Goal: Communication & Community: Answer question/provide support

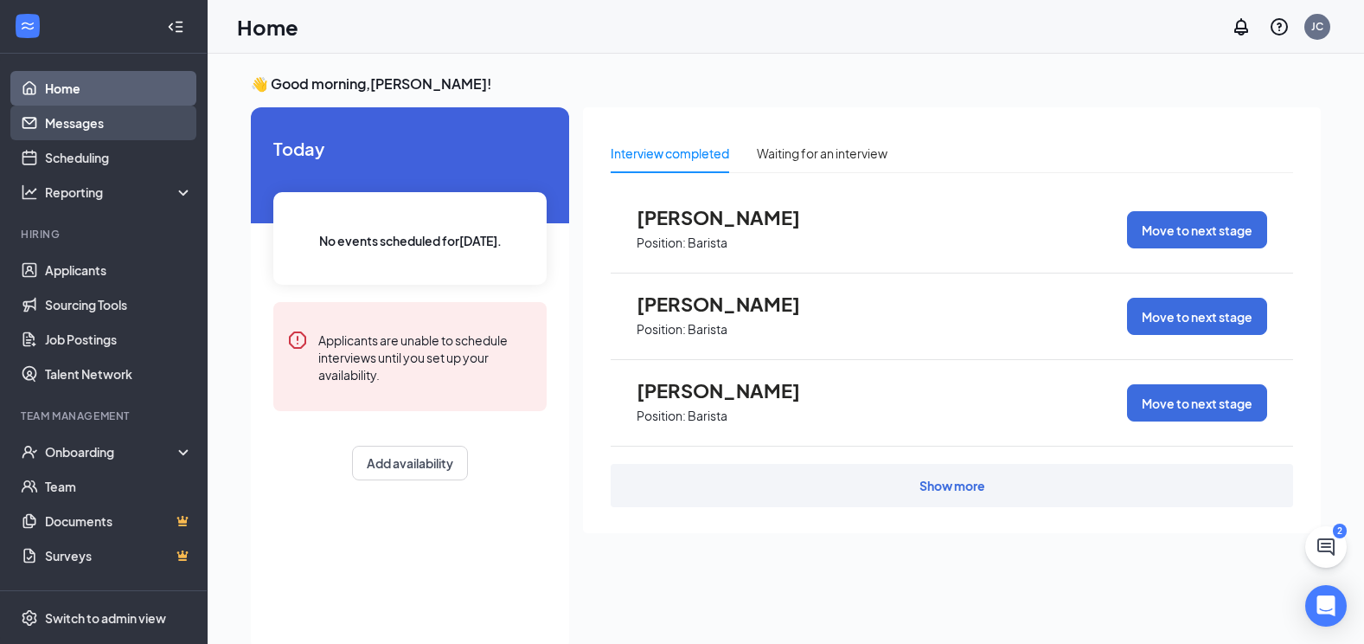
click at [64, 132] on link "Messages" at bounding box center [119, 123] width 148 height 35
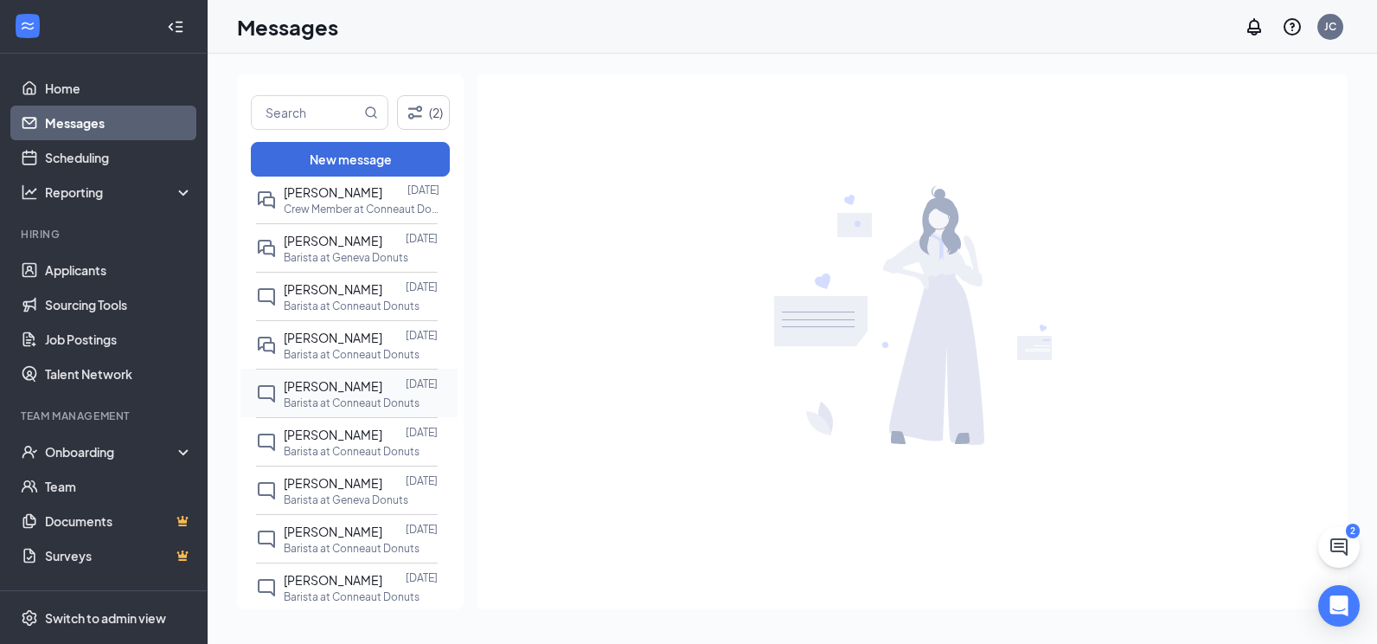
scroll to position [346, 0]
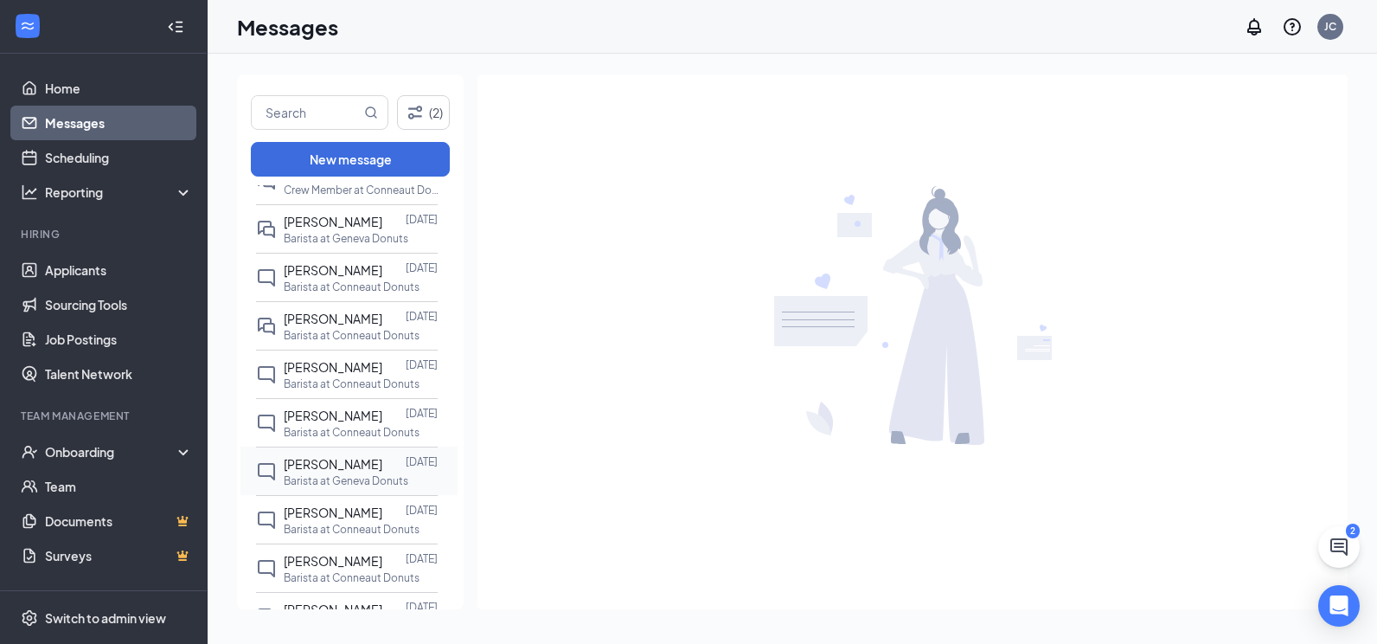
click at [344, 472] on span "[PERSON_NAME]" at bounding box center [333, 464] width 99 height 16
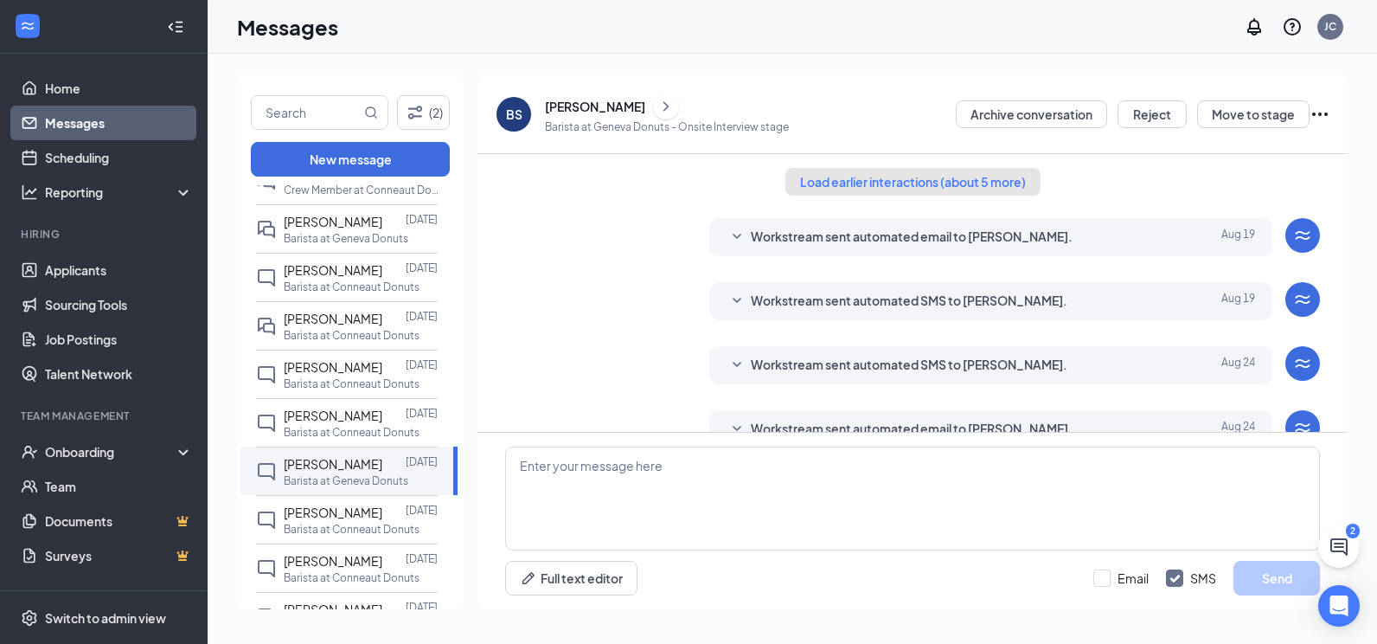
click at [878, 180] on button "Load earlier interactions (about 5 more)" at bounding box center [913, 182] width 255 height 28
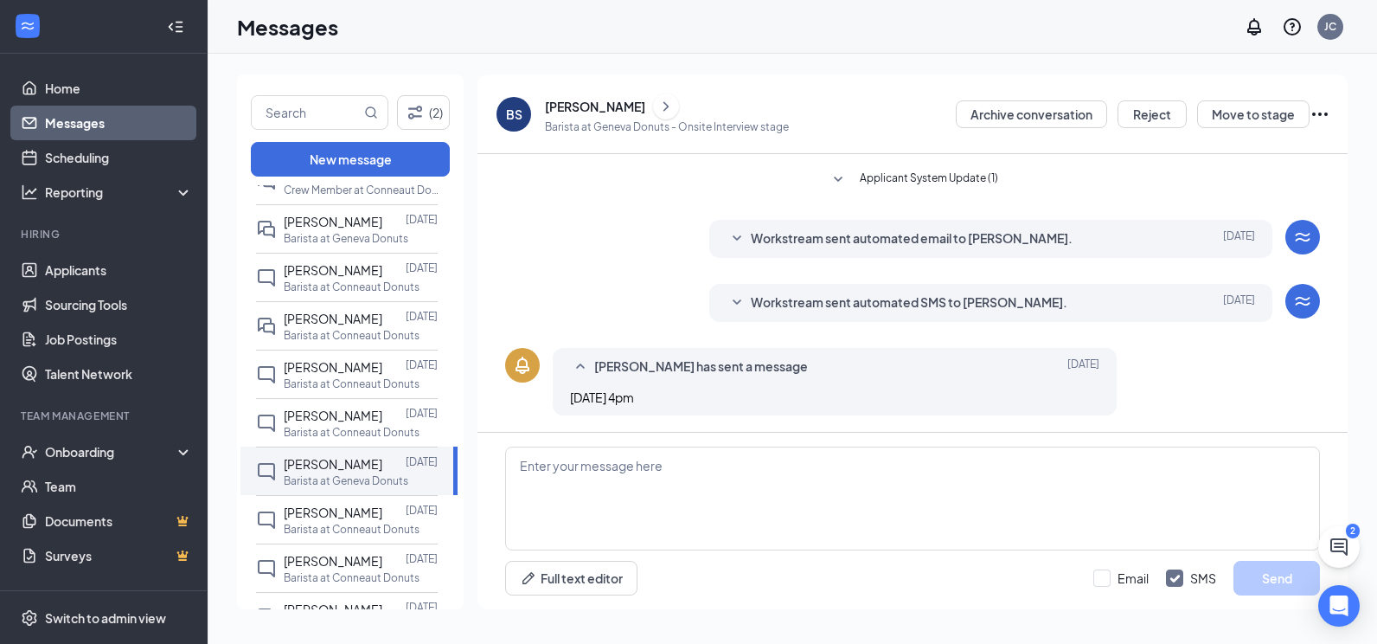
scroll to position [607, 0]
click at [613, 492] on textarea at bounding box center [912, 498] width 815 height 104
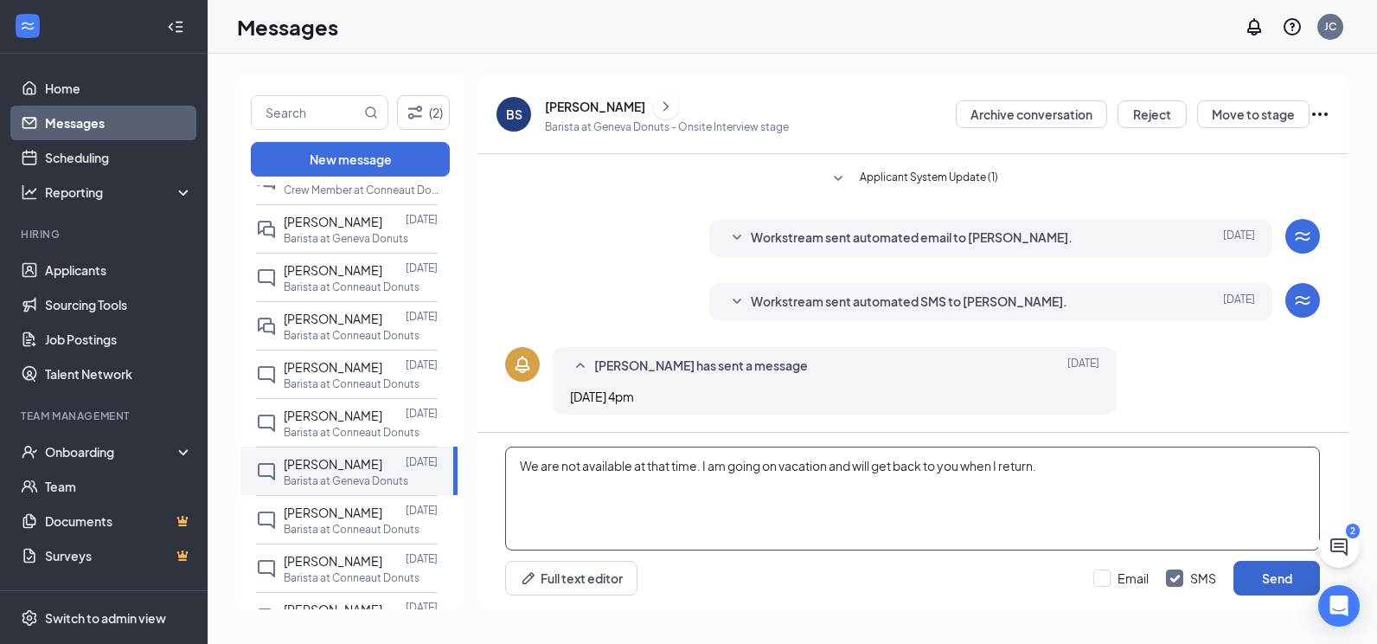
type textarea "We are not available at that time. I am going on vacation and will get back to …"
click at [1260, 577] on button "Send" at bounding box center [1277, 578] width 87 height 35
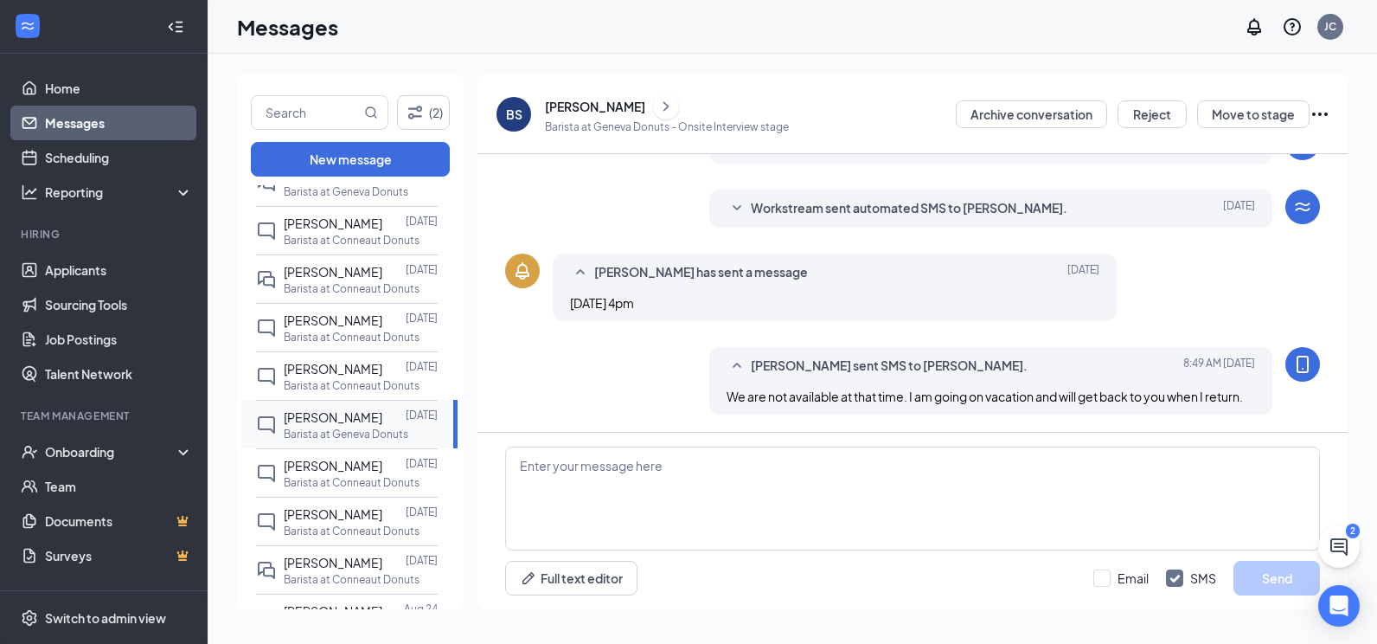
scroll to position [433, 0]
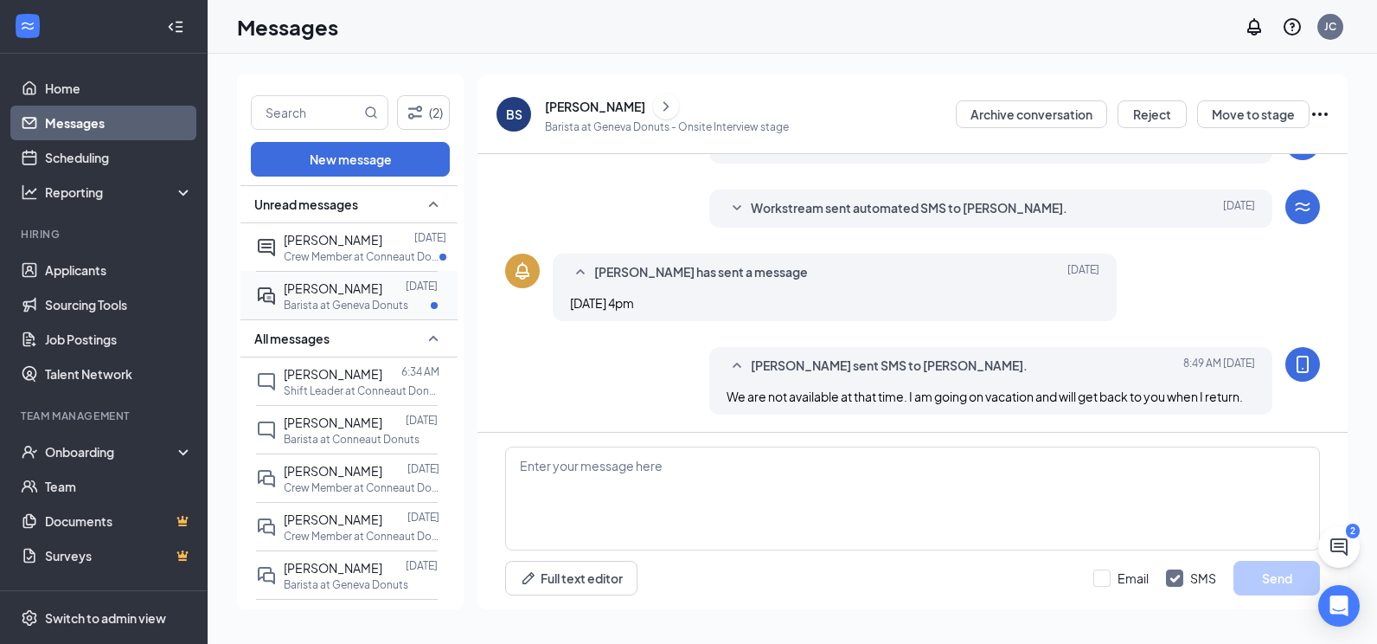
click at [382, 286] on div at bounding box center [393, 288] width 23 height 19
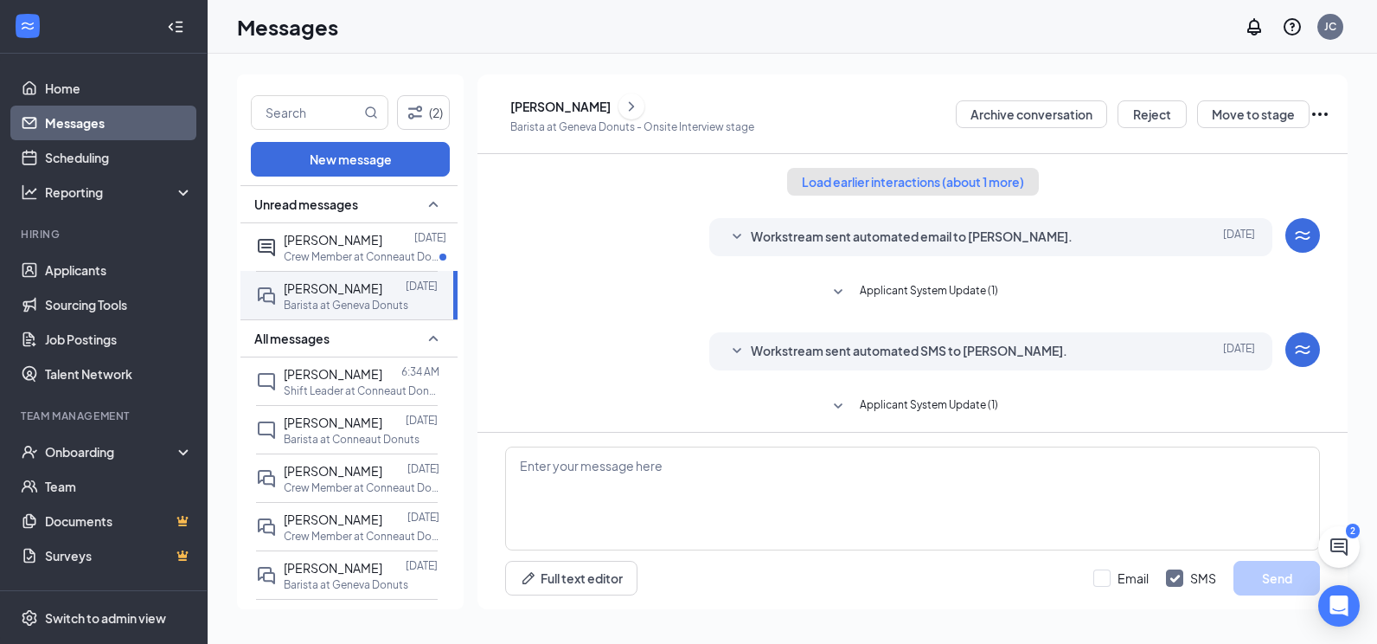
click at [883, 187] on button "Load earlier interactions (about 1 more)" at bounding box center [913, 182] width 252 height 28
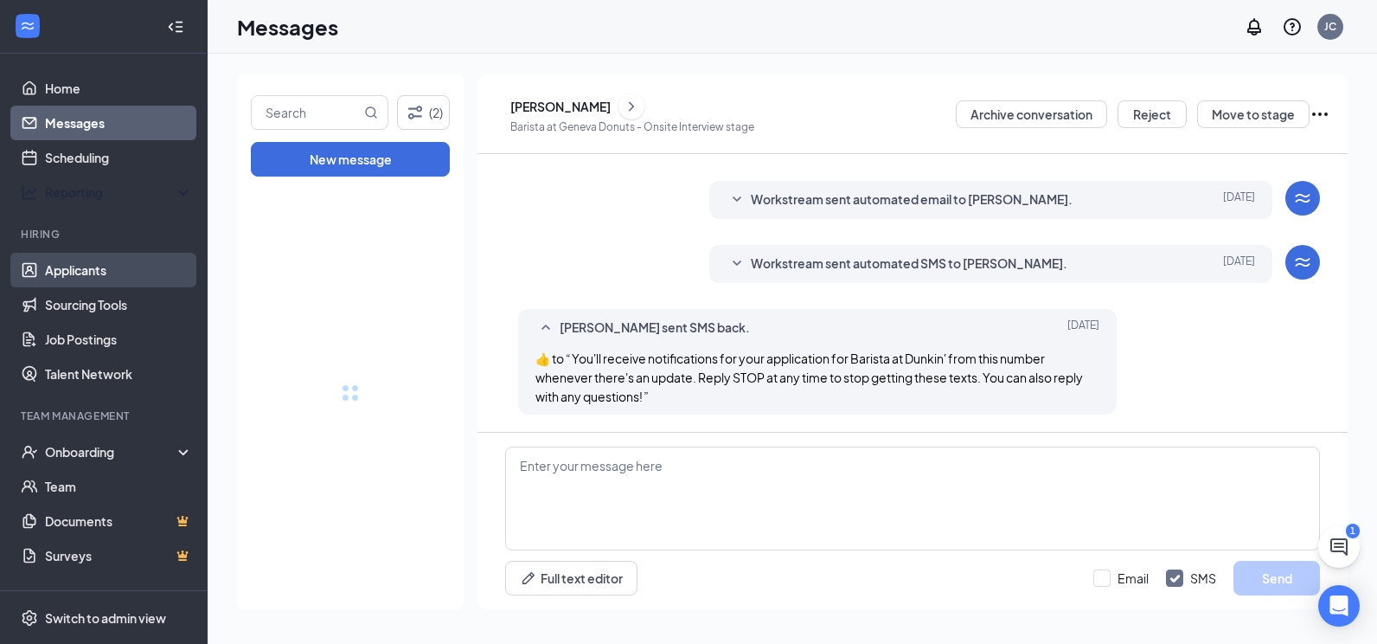
click at [81, 273] on link "Applicants" at bounding box center [119, 270] width 148 height 35
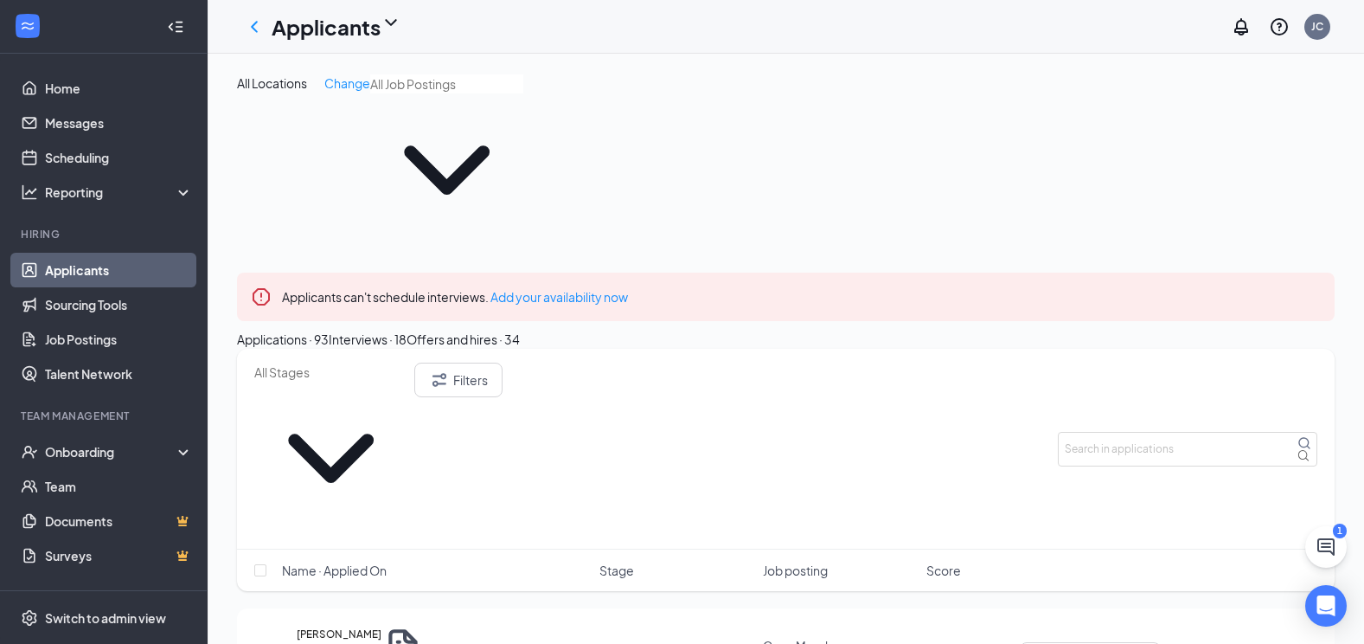
click at [407, 330] on div "Interviews · 18" at bounding box center [368, 339] width 78 height 19
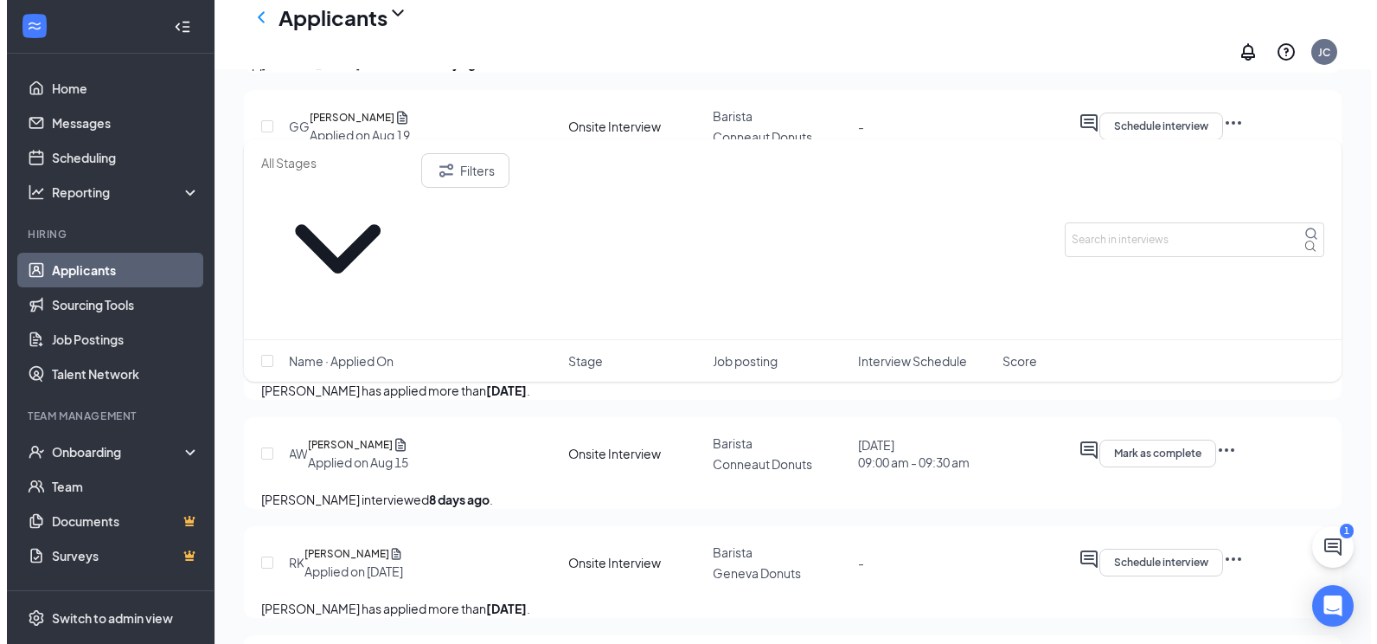
scroll to position [1557, 0]
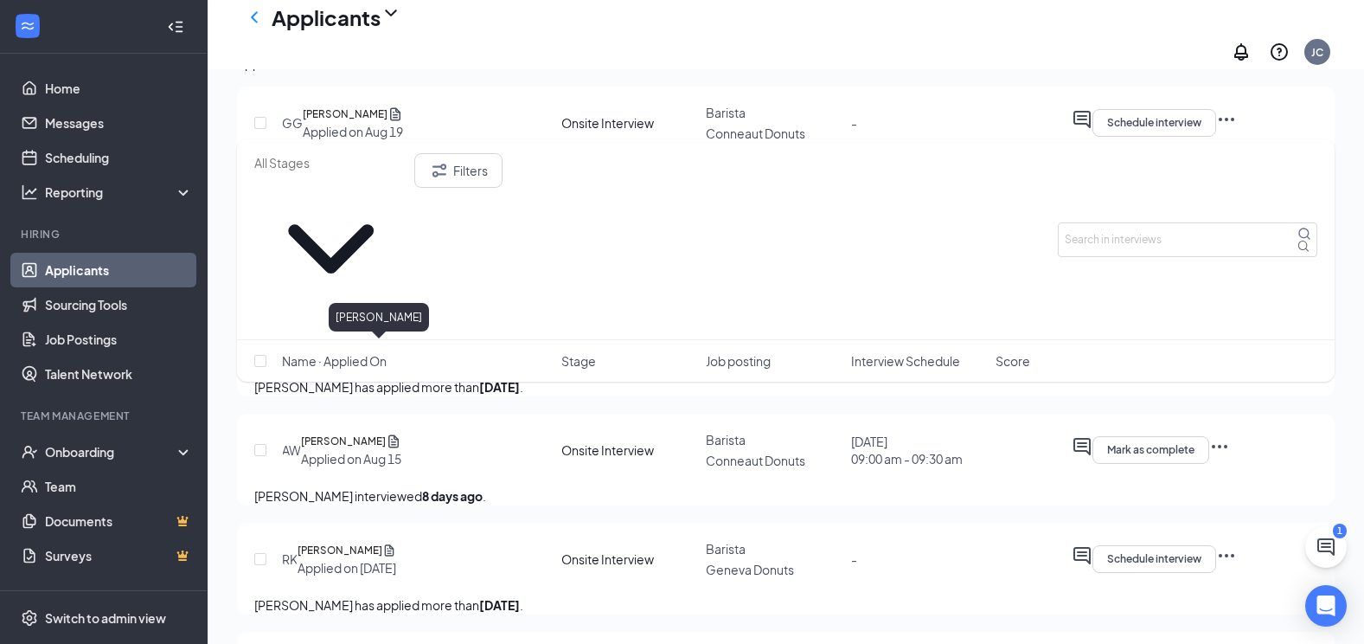
click at [377, 232] on h5 "[PERSON_NAME]" at bounding box center [341, 223] width 85 height 17
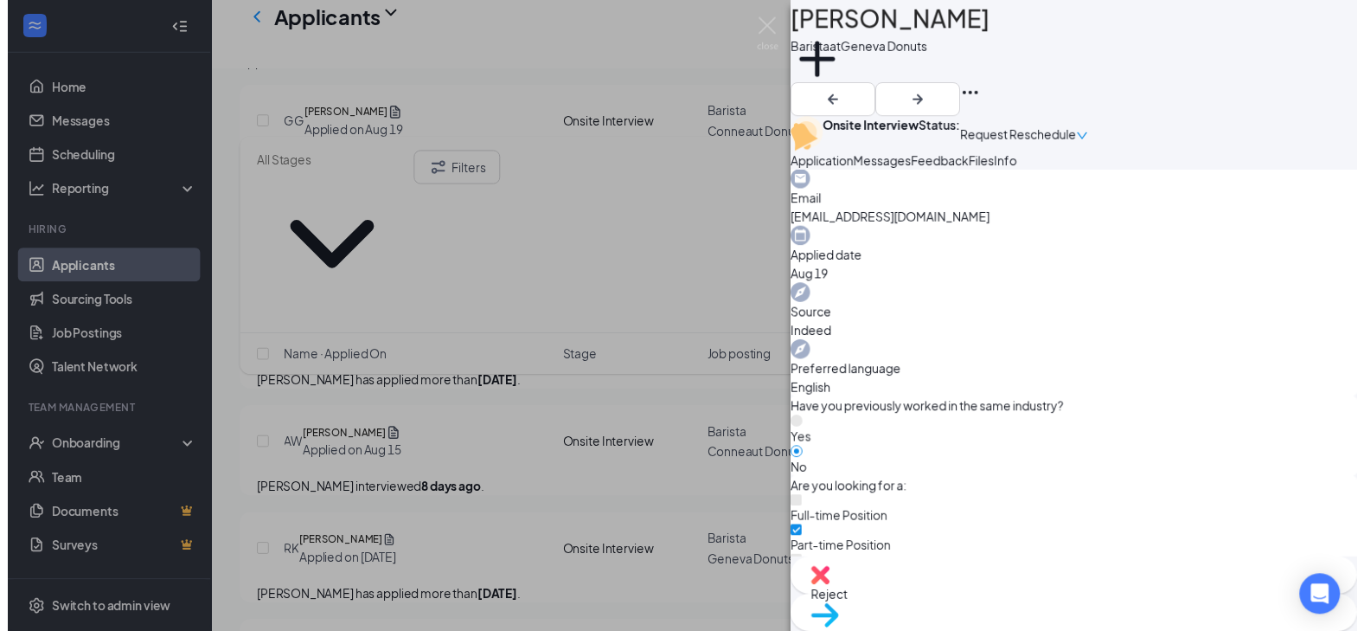
scroll to position [674, 0]
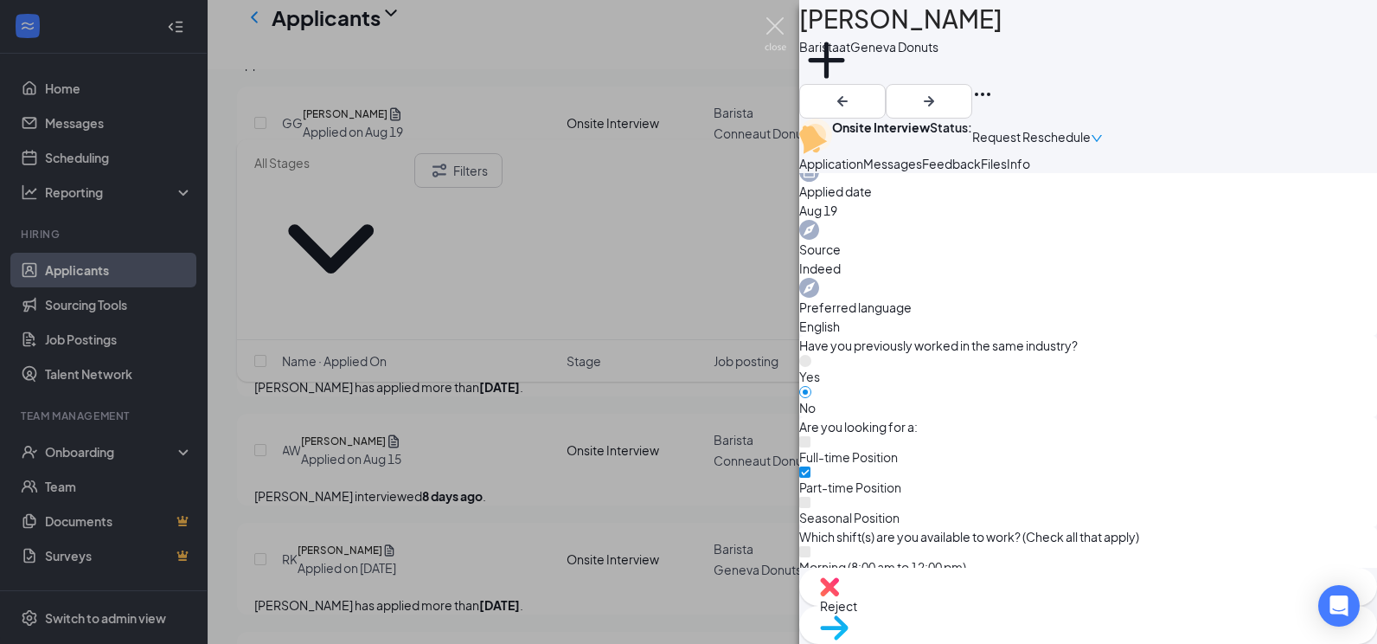
click at [782, 28] on img at bounding box center [776, 34] width 22 height 34
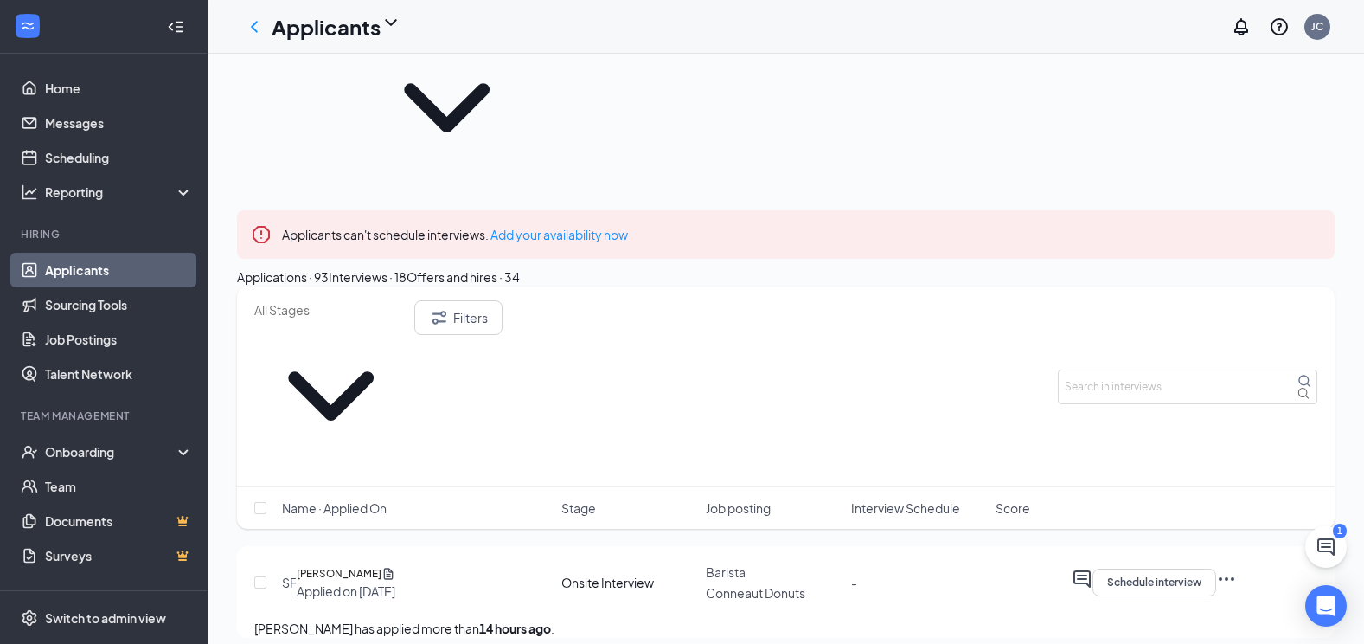
scroll to position [12, 0]
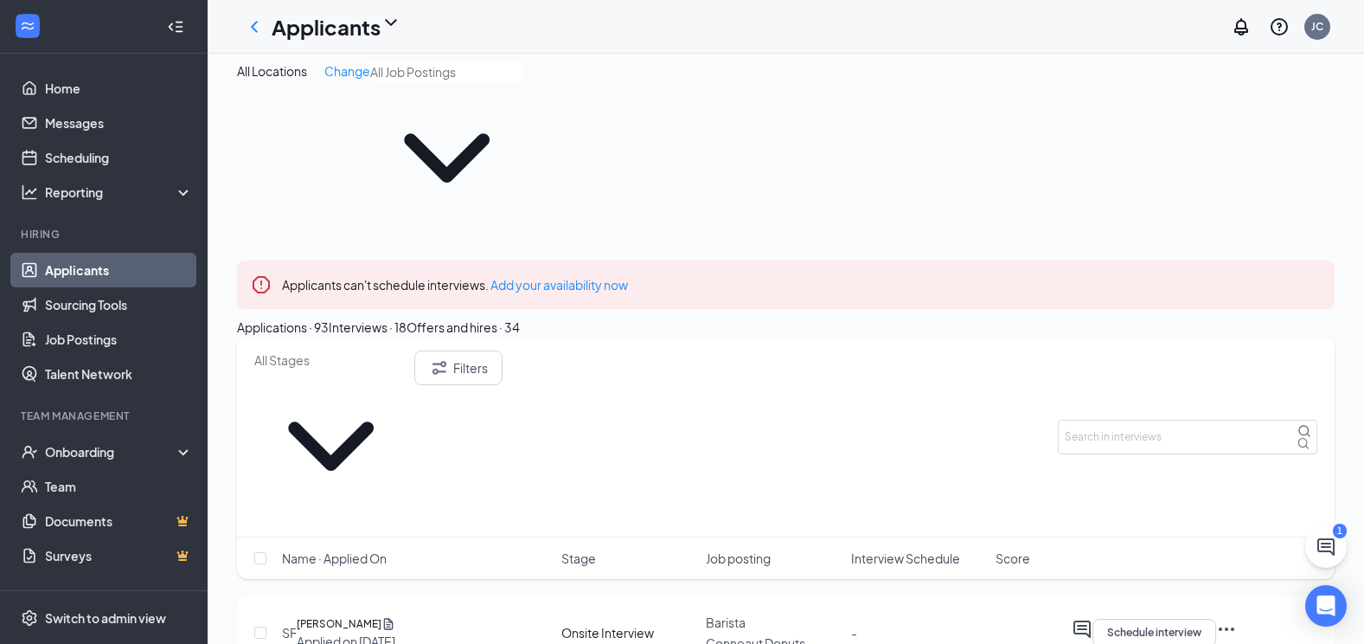
click at [329, 318] on div "Applications · 93" at bounding box center [283, 327] width 92 height 19
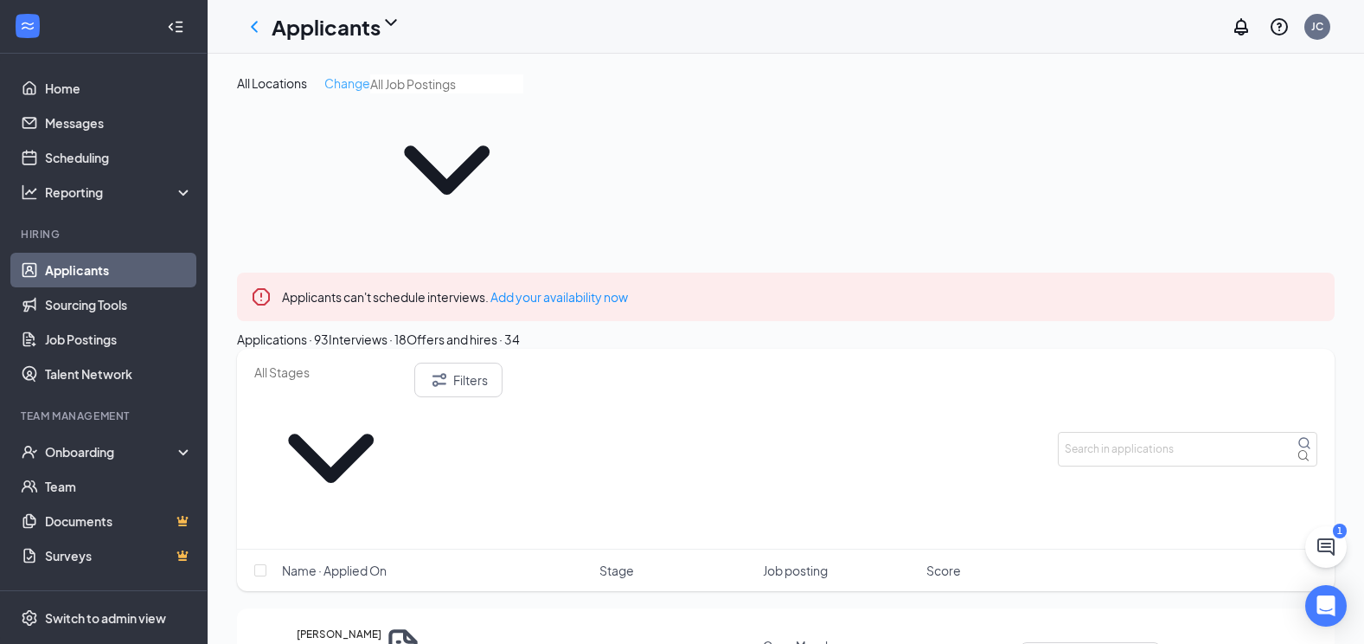
click at [341, 87] on span "Change" at bounding box center [347, 83] width 46 height 16
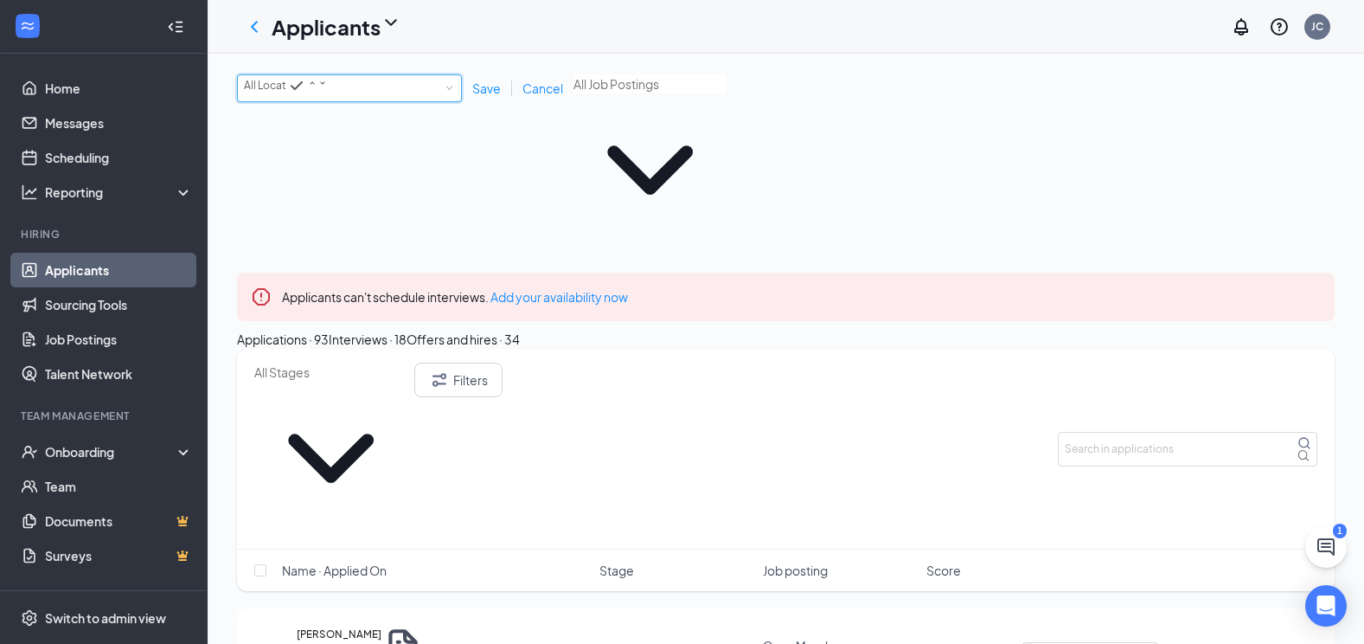
click at [328, 88] on icon "SmallChevronDown" at bounding box center [323, 83] width 10 height 10
click at [312, 201] on span "Geneva Donuts" at bounding box center [282, 194] width 76 height 13
click at [489, 93] on span "Save" at bounding box center [486, 88] width 29 height 16
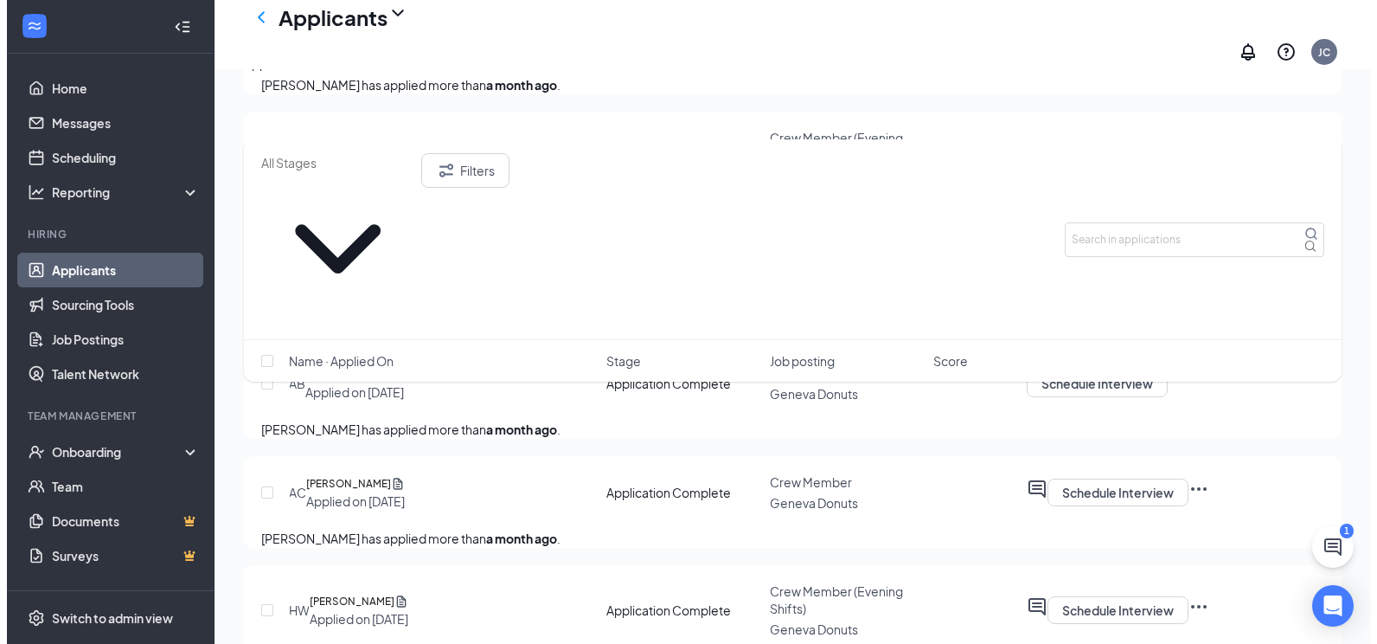
scroll to position [3028, 0]
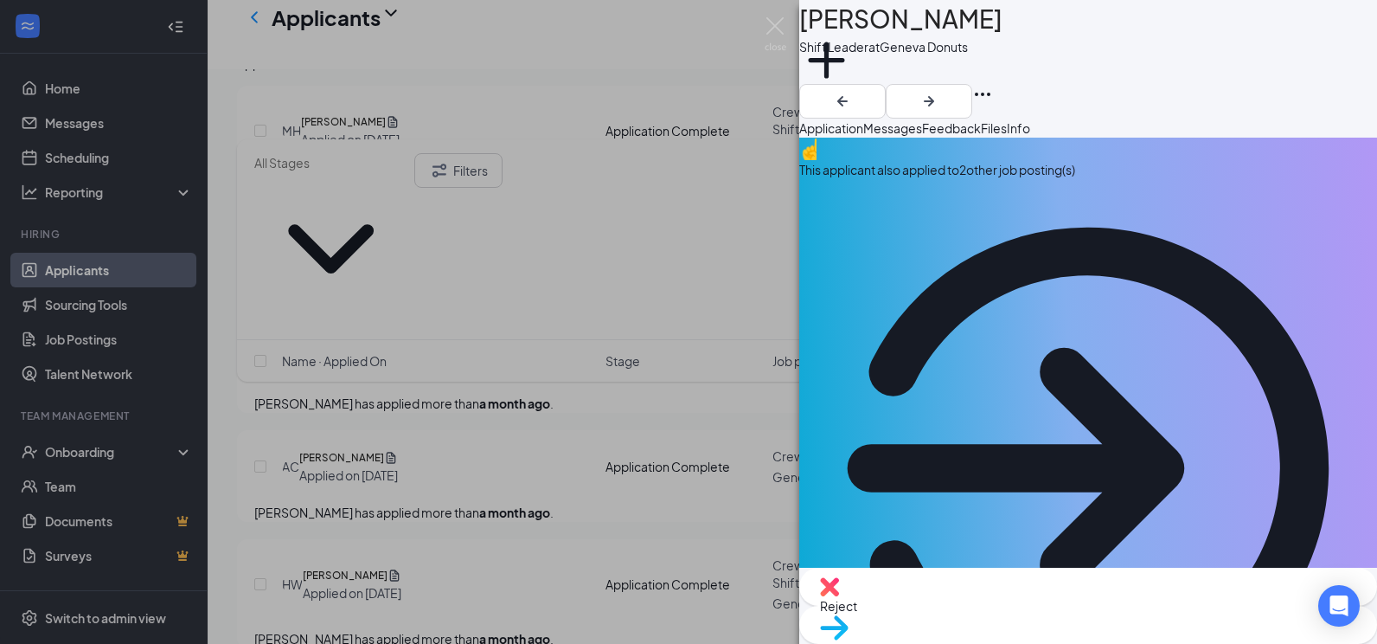
click at [922, 136] on span "Messages" at bounding box center [893, 128] width 59 height 16
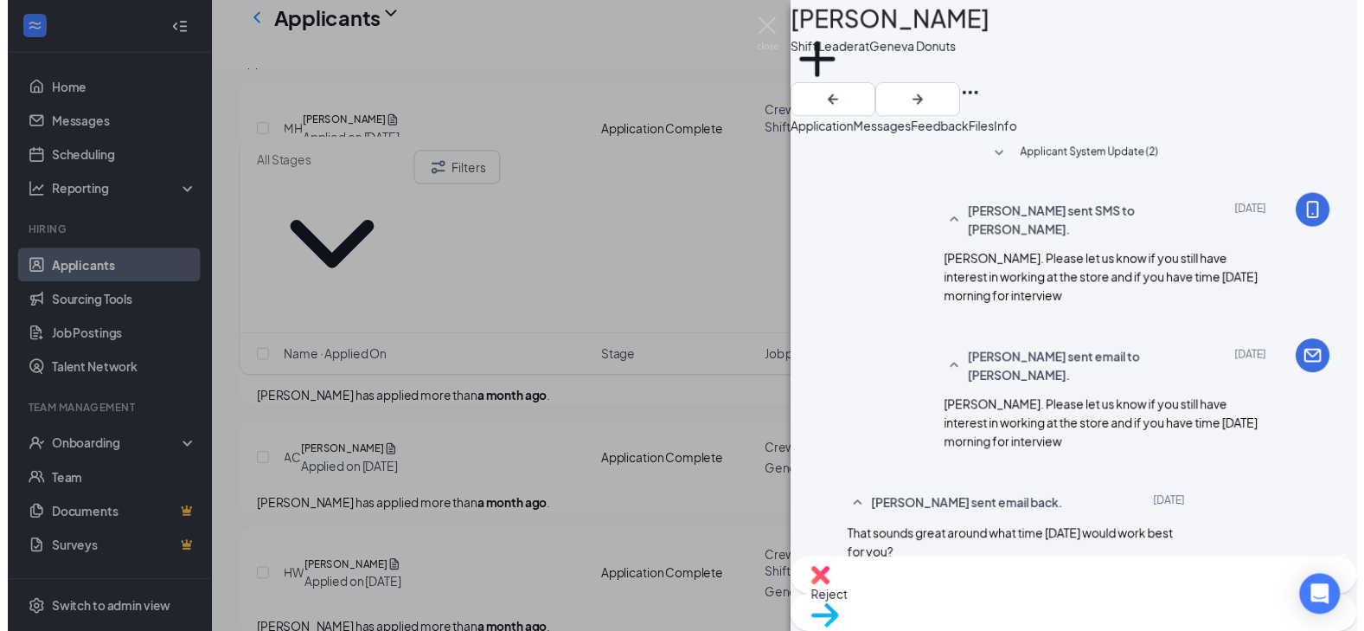
scroll to position [568, 0]
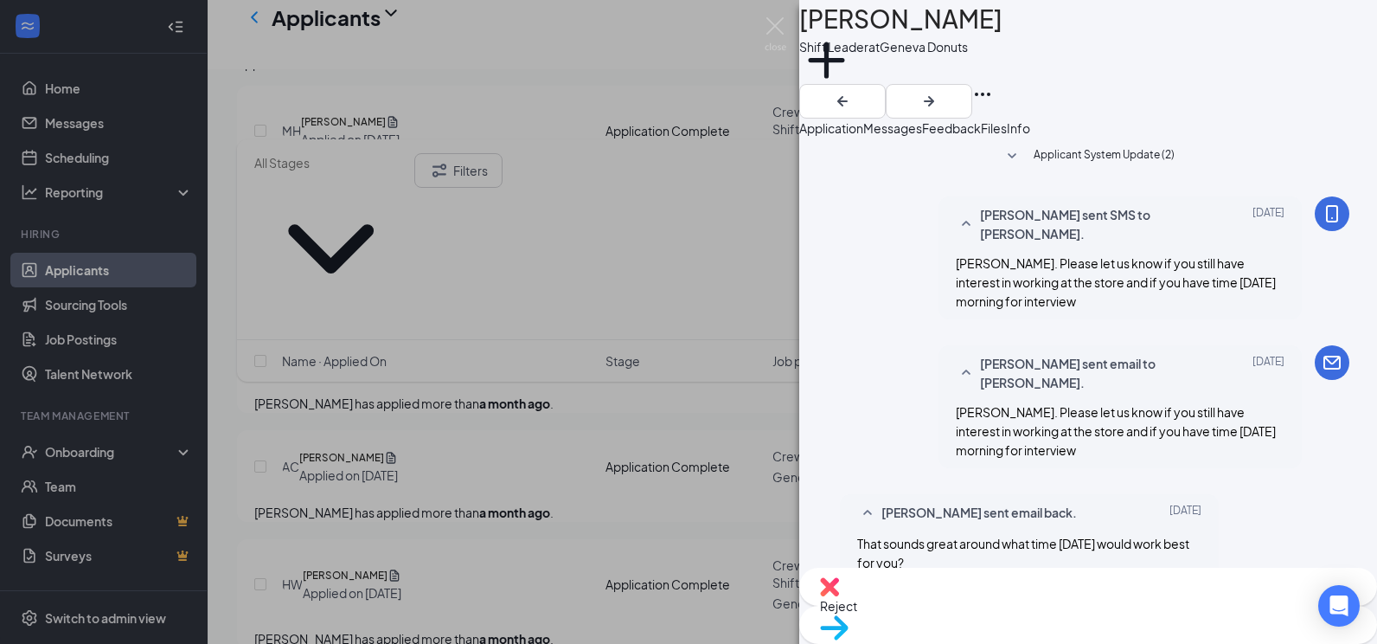
click at [997, 607] on span "Reject" at bounding box center [1088, 605] width 536 height 19
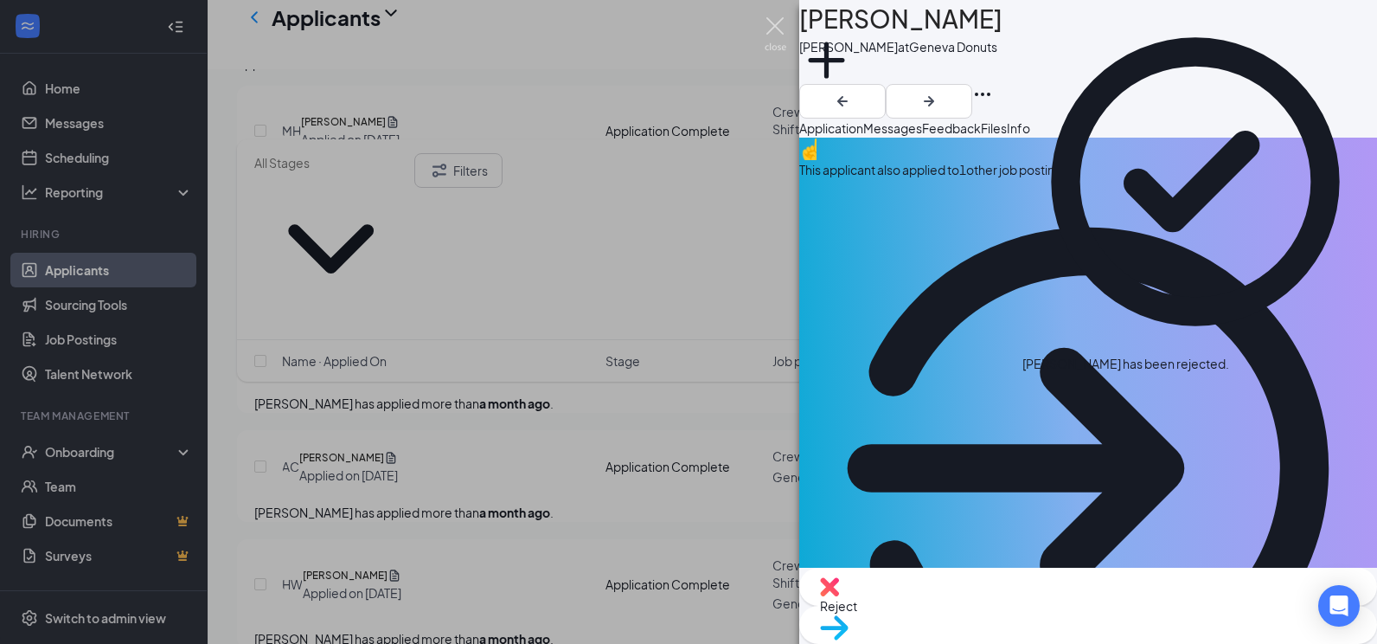
click at [777, 22] on img at bounding box center [776, 34] width 22 height 34
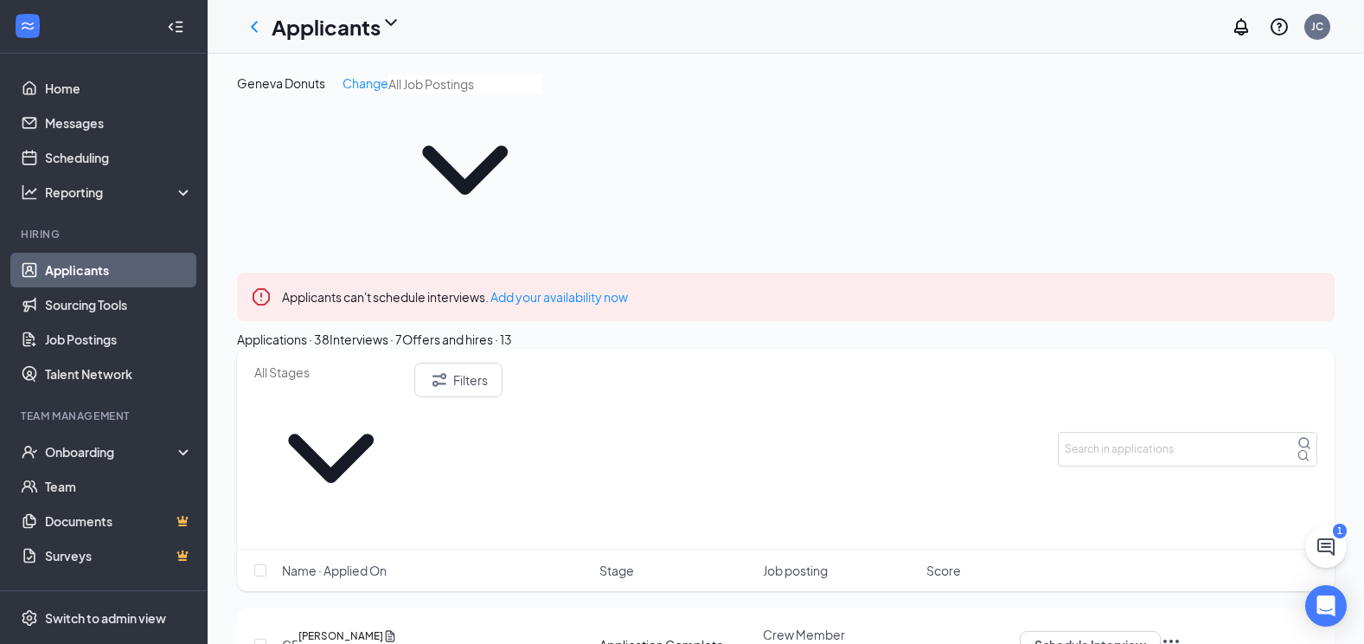
click at [402, 330] on div "Interviews · 7" at bounding box center [366, 339] width 73 height 19
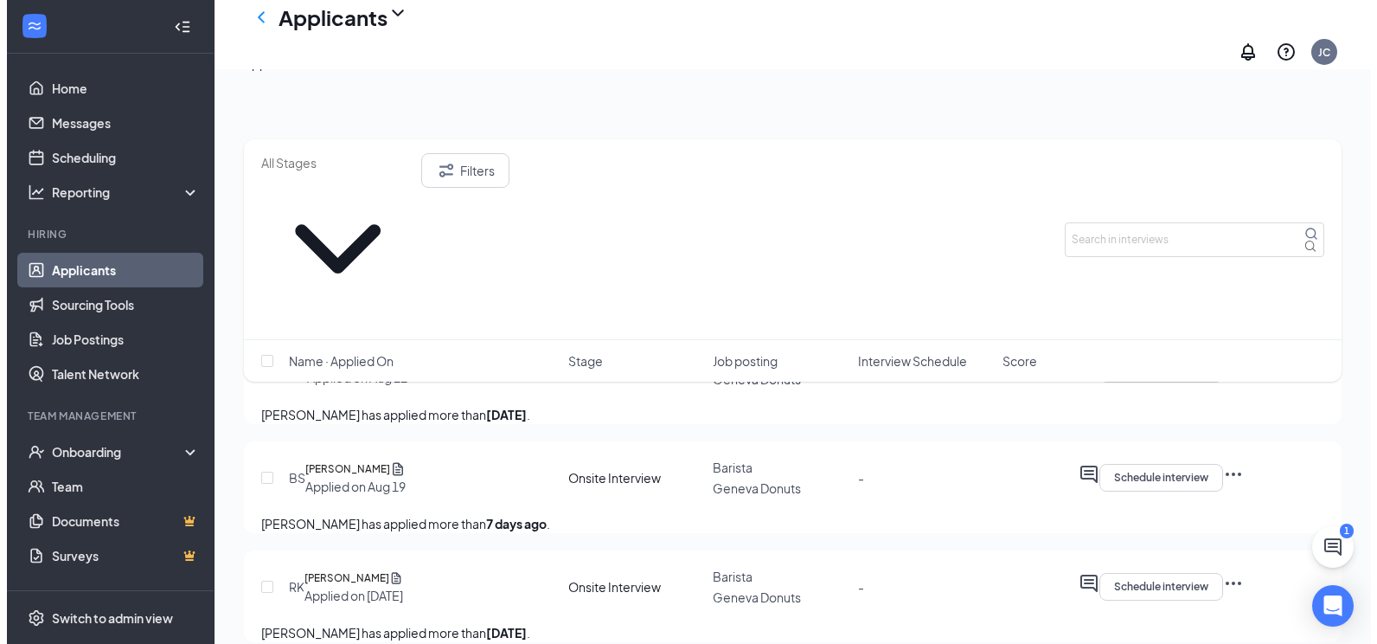
scroll to position [346, 0]
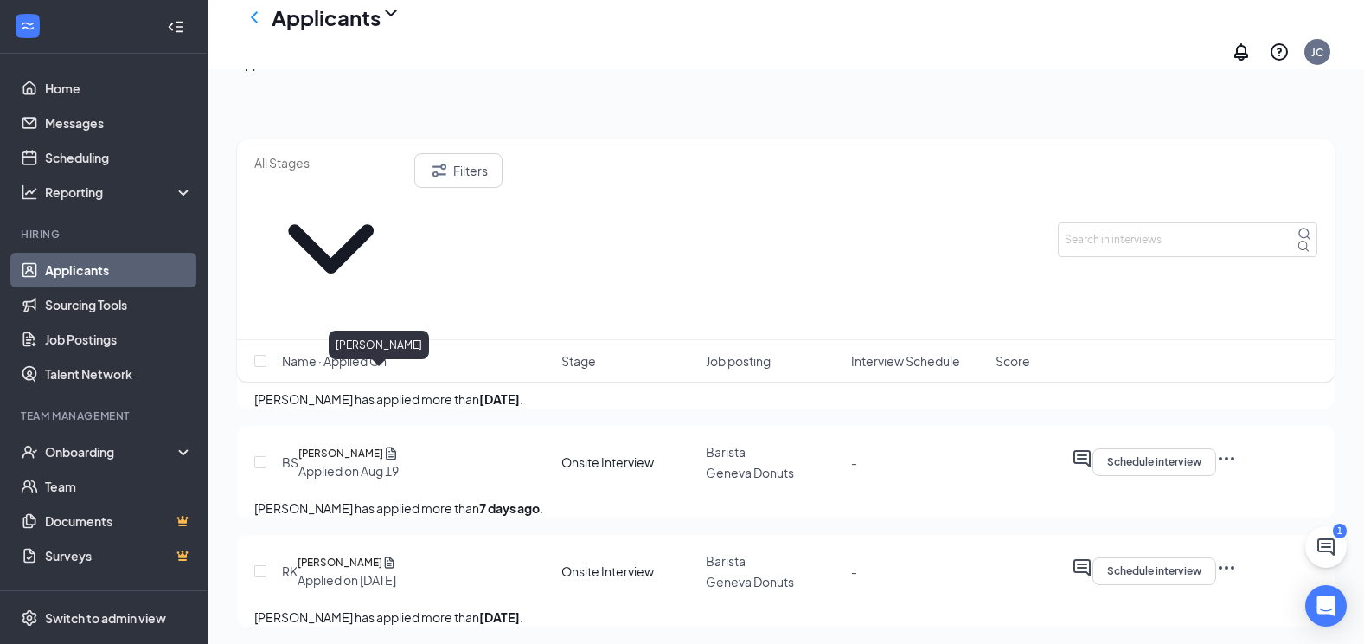
click at [376, 445] on h5 "[PERSON_NAME]" at bounding box center [341, 453] width 85 height 17
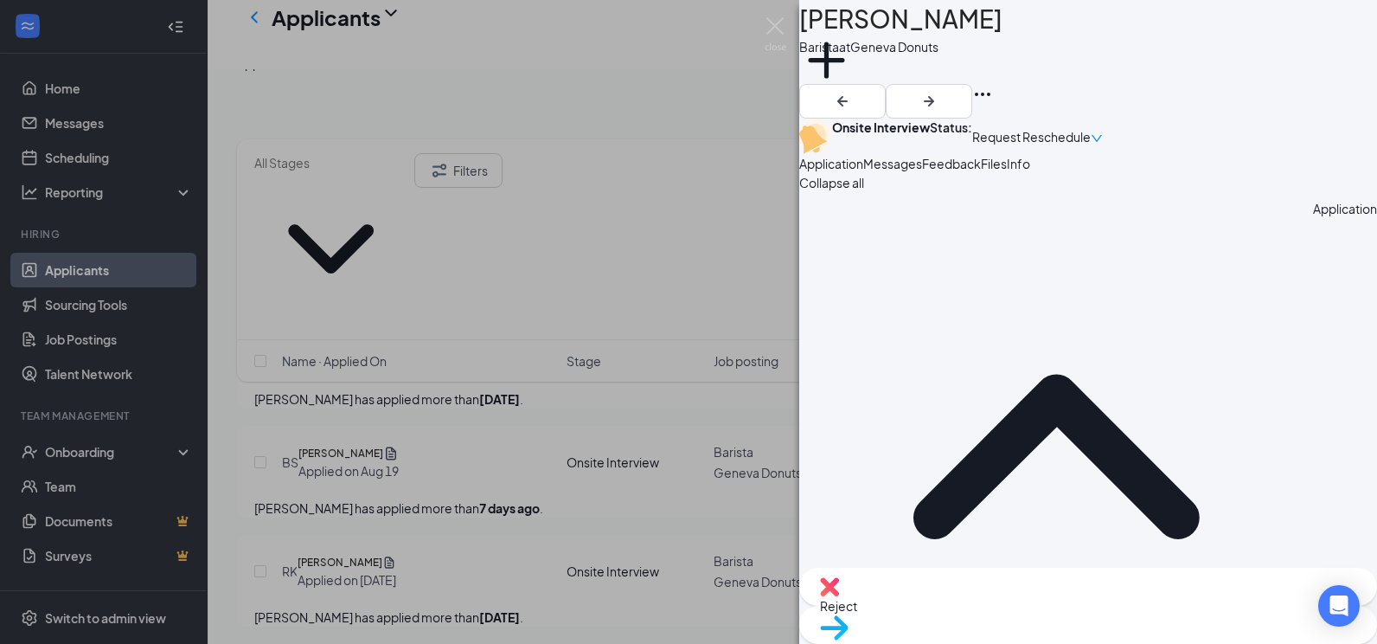
click at [922, 171] on span "Messages" at bounding box center [893, 164] width 59 height 16
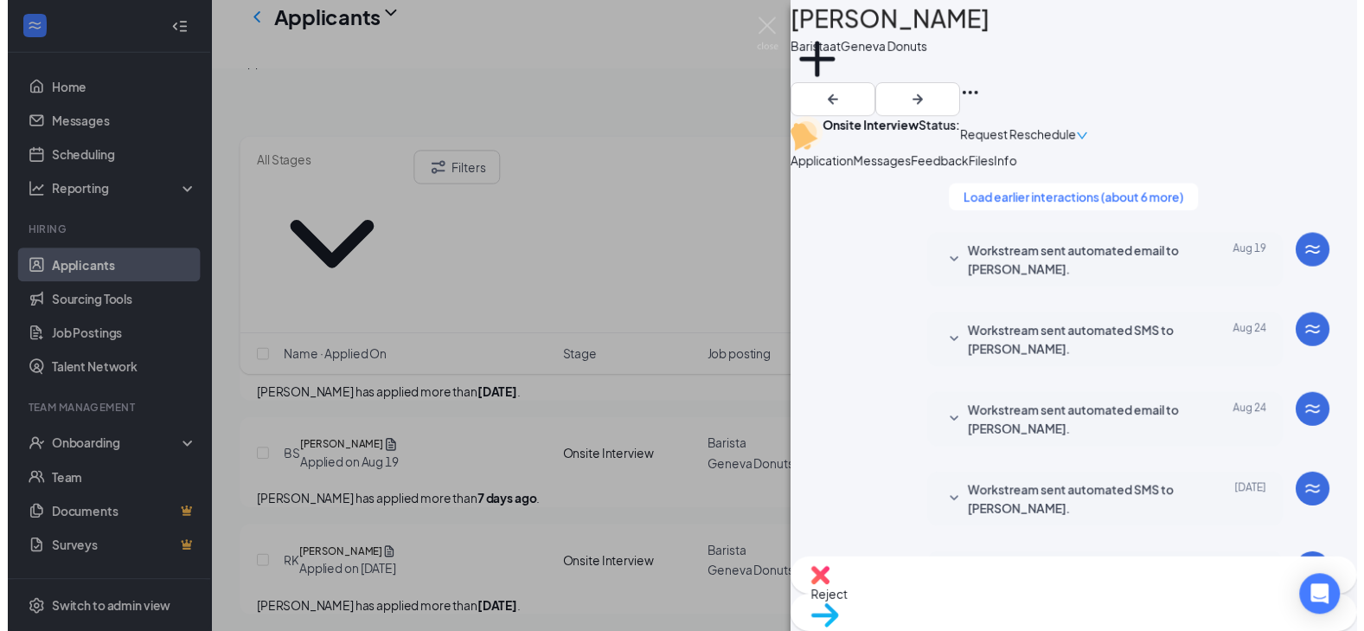
scroll to position [746, 0]
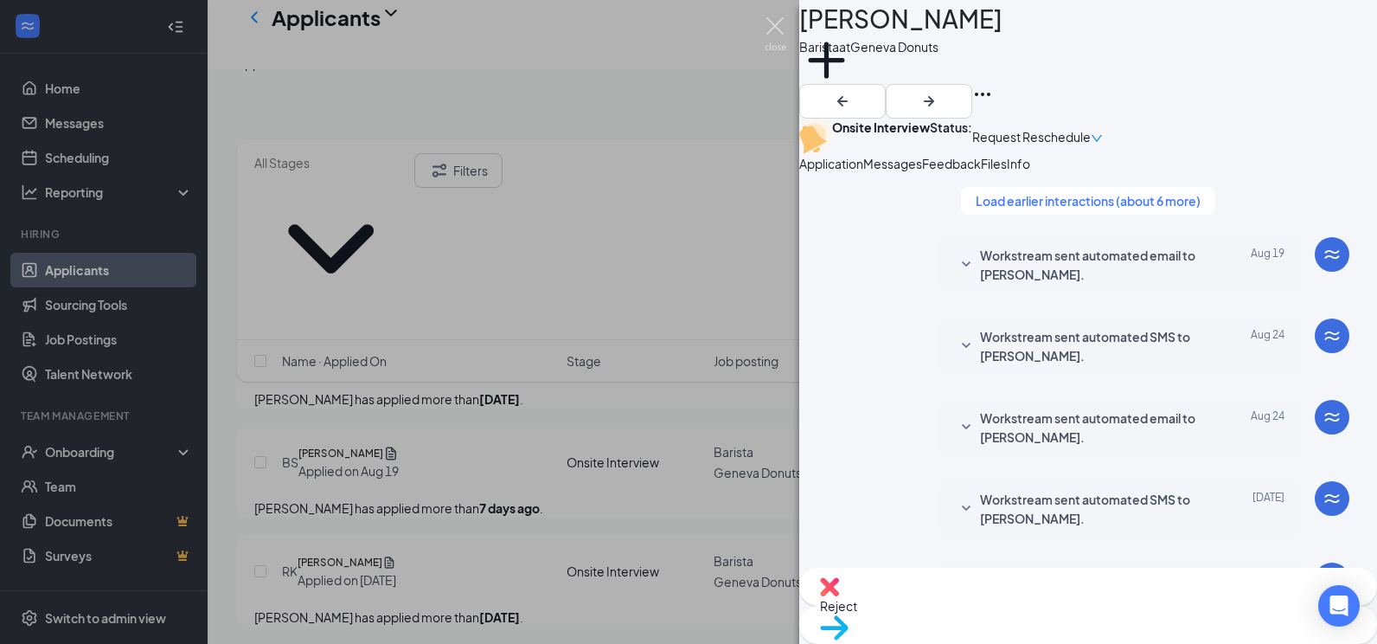
click at [779, 27] on img at bounding box center [776, 34] width 22 height 34
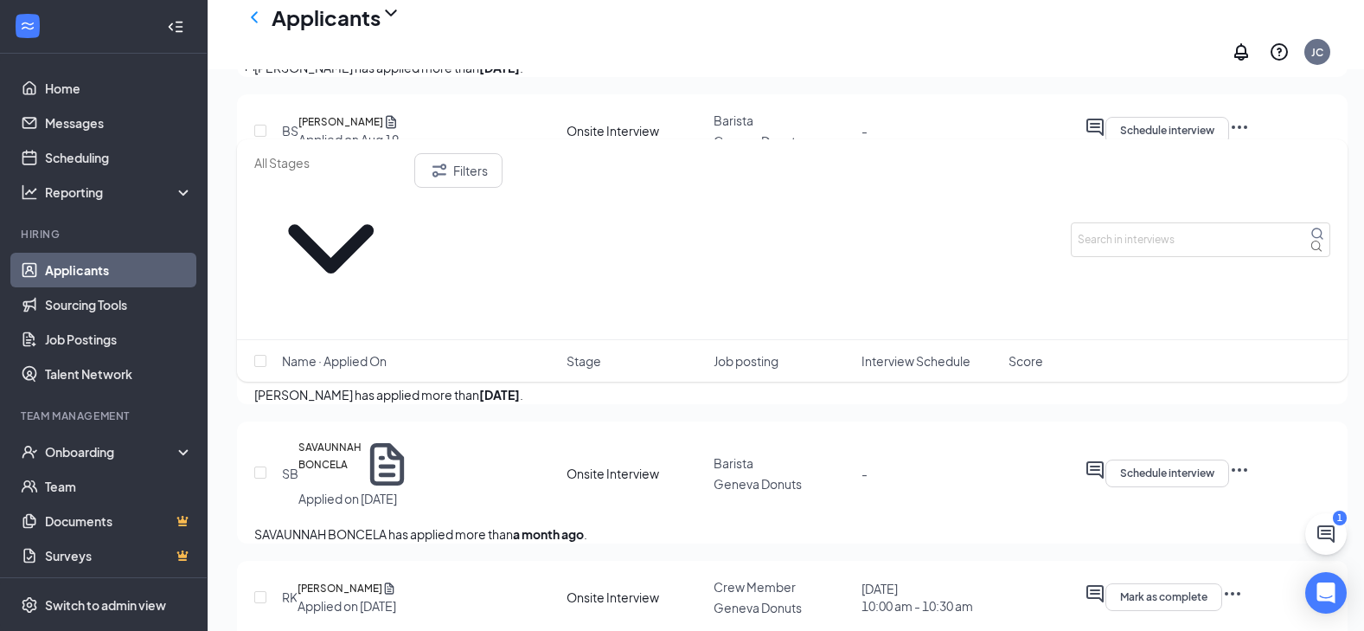
scroll to position [692, 0]
